Goal: Check status: Check status

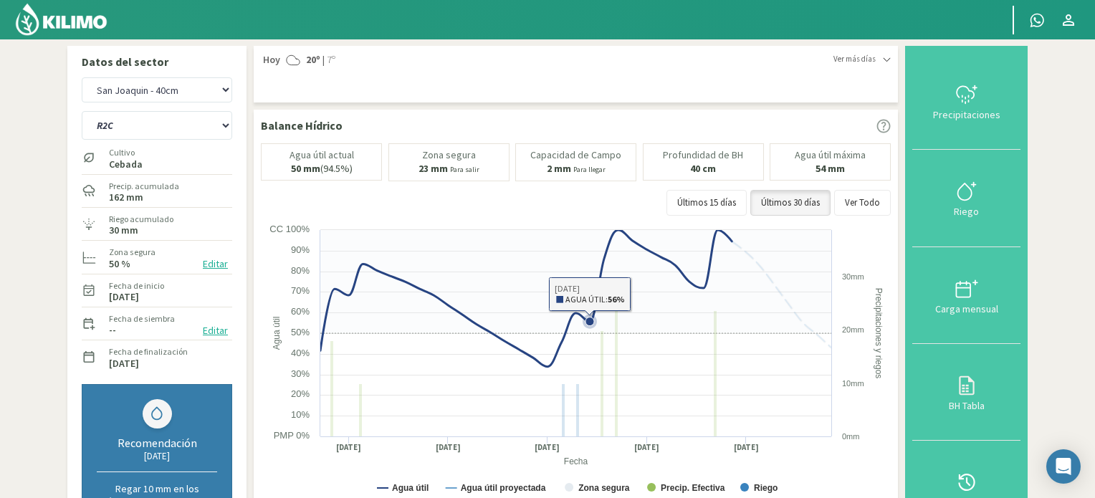
select select "1: Object"
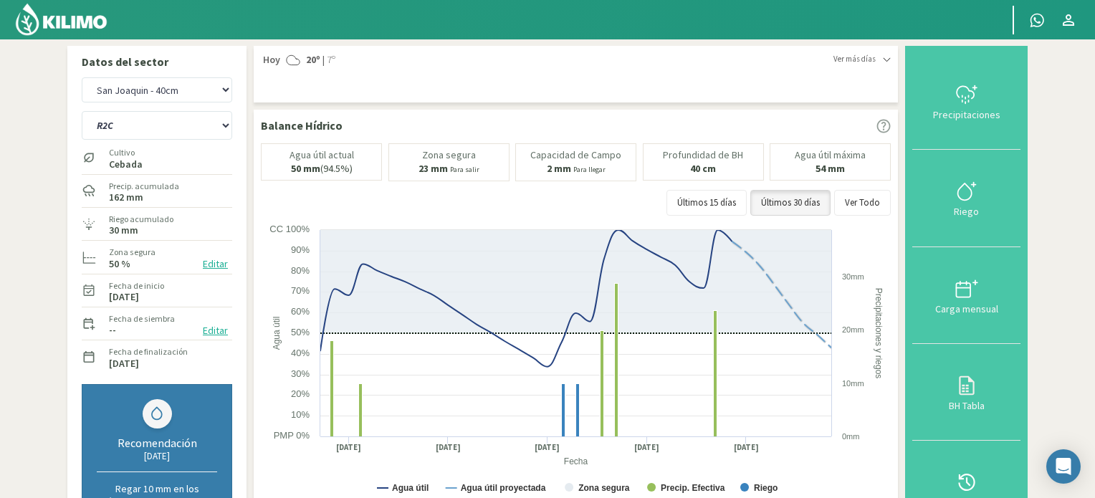
click at [70, 21] on img at bounding box center [61, 19] width 94 height 34
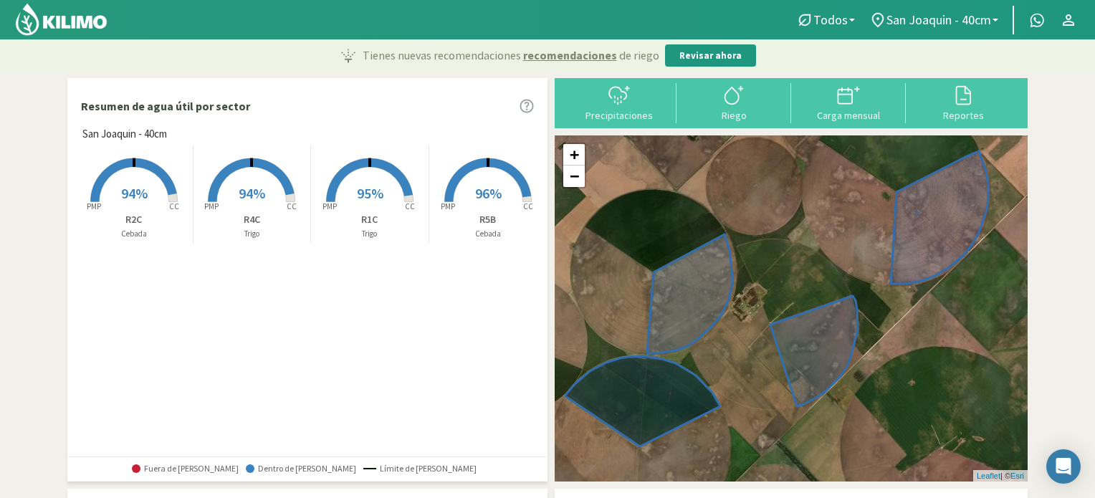
click at [477, 192] on span "96%" at bounding box center [488, 193] width 27 height 18
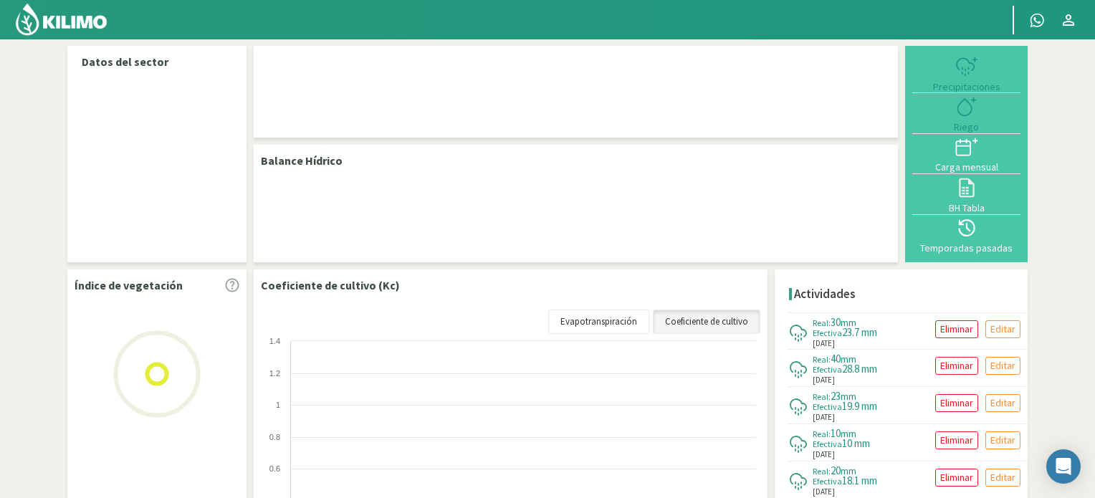
select select "1: Object"
select select "3: Object"
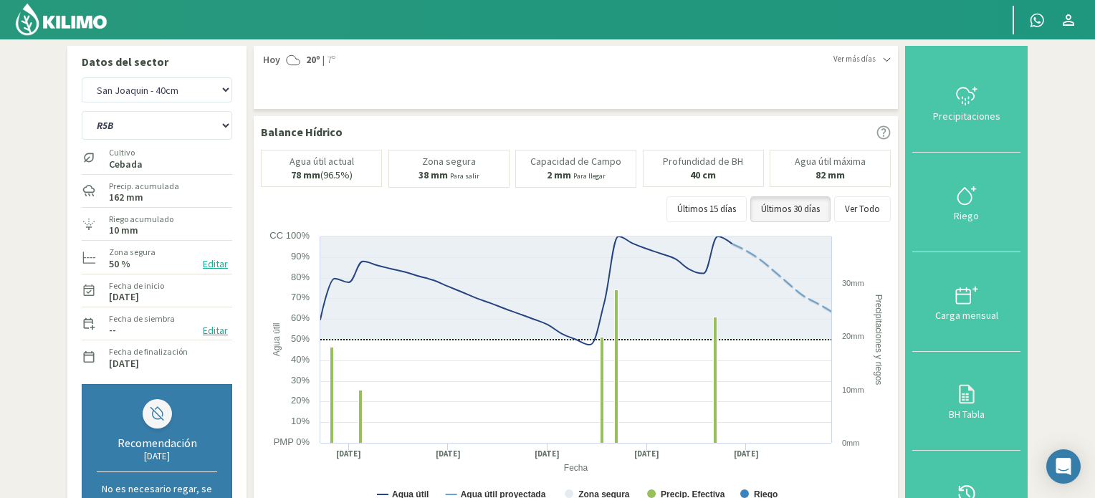
click at [60, 14] on img at bounding box center [61, 19] width 94 height 34
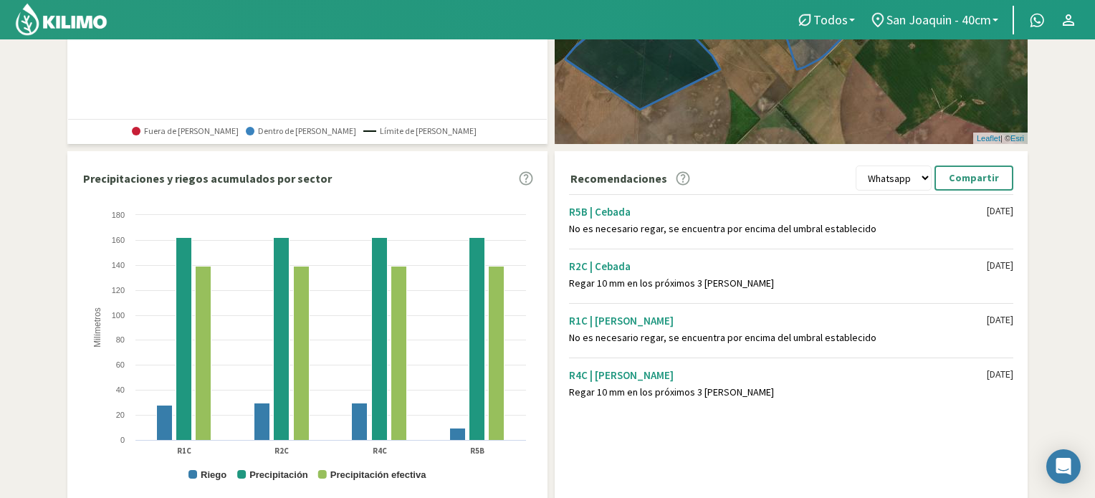
scroll to position [184, 0]
